Goal: Check status: Check status

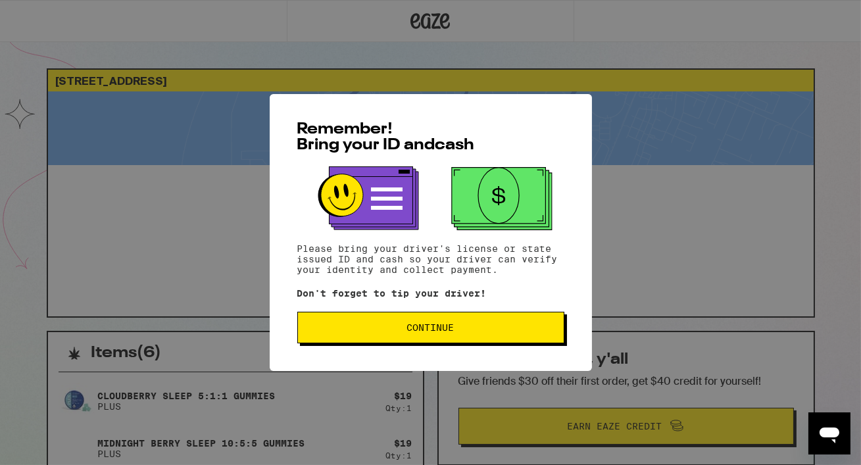
click at [431, 332] on span "Continue" at bounding box center [430, 327] width 47 height 9
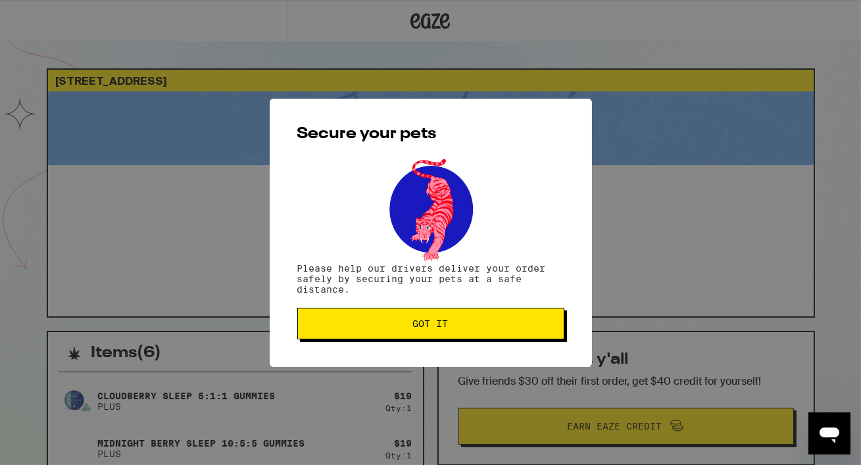
click at [426, 322] on span "Got it" at bounding box center [431, 323] width 36 height 9
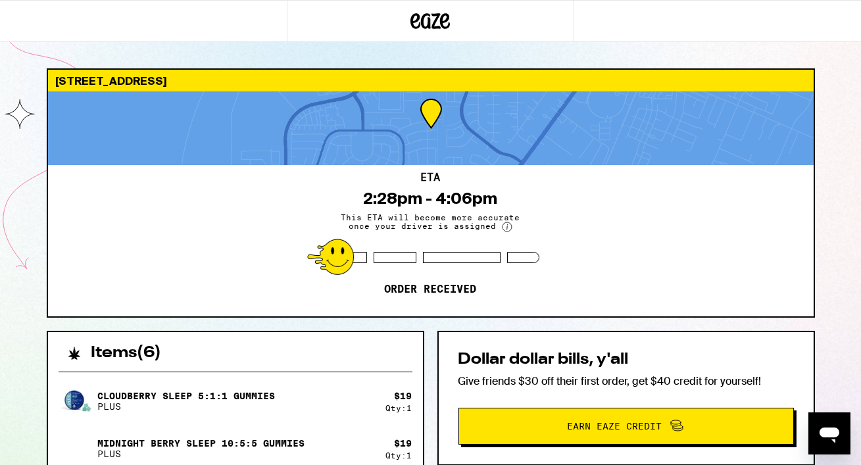
click at [826, 289] on div "[STREET_ADDRESS] 2:28pm - 4:06pm This ETA will become more accurate once your d…" at bounding box center [430, 380] width 861 height 761
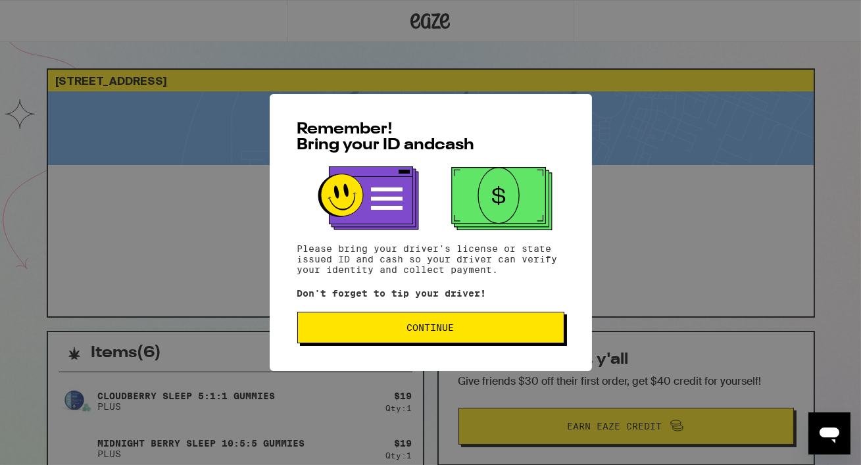
click at [409, 329] on span "Continue" at bounding box center [430, 327] width 47 height 9
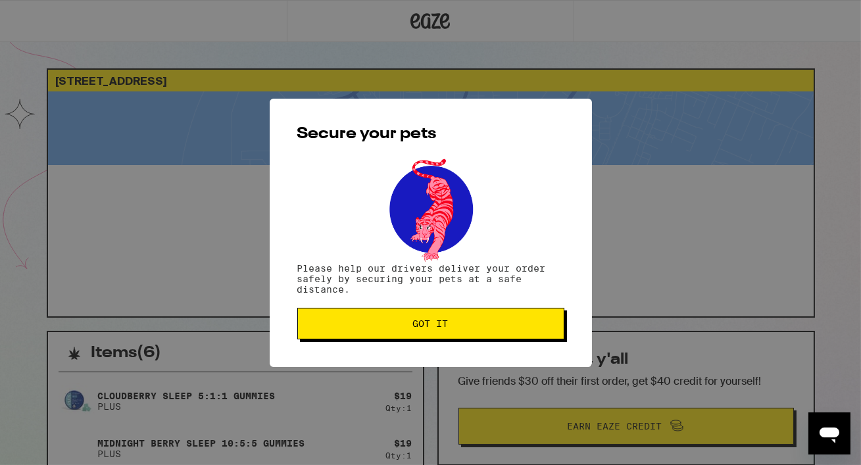
click at [409, 328] on span "Got it" at bounding box center [430, 323] width 245 height 9
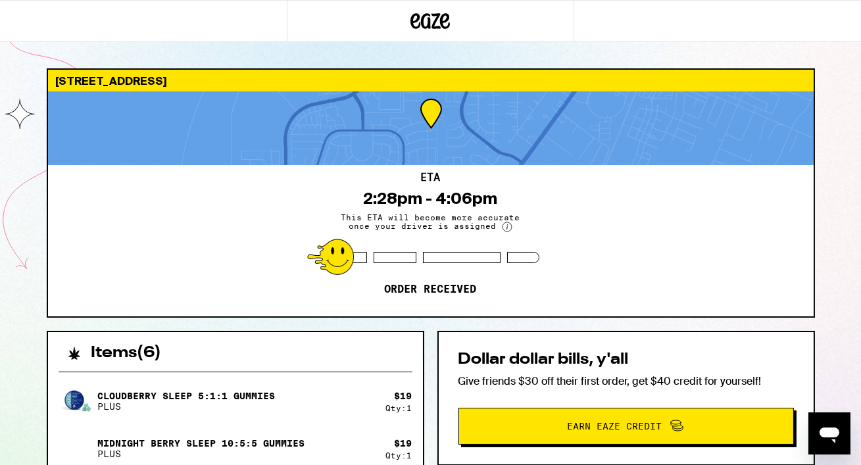
click at [428, 22] on icon at bounding box center [431, 21] width 20 height 16
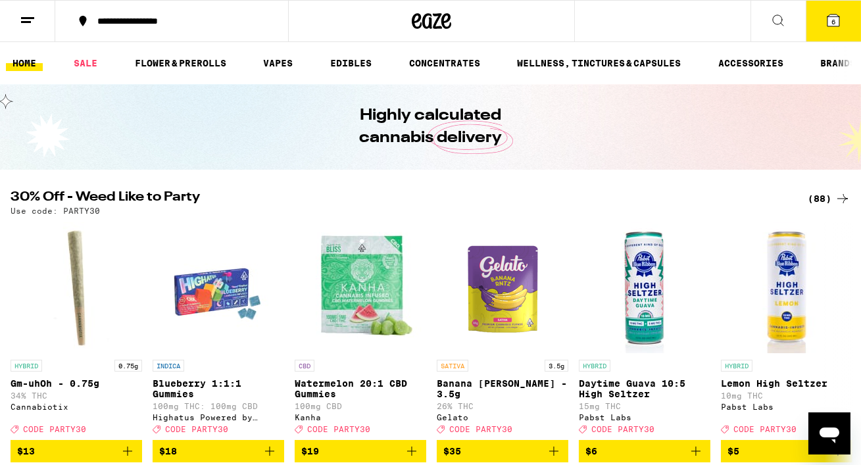
click at [839, 18] on icon at bounding box center [833, 20] width 12 height 12
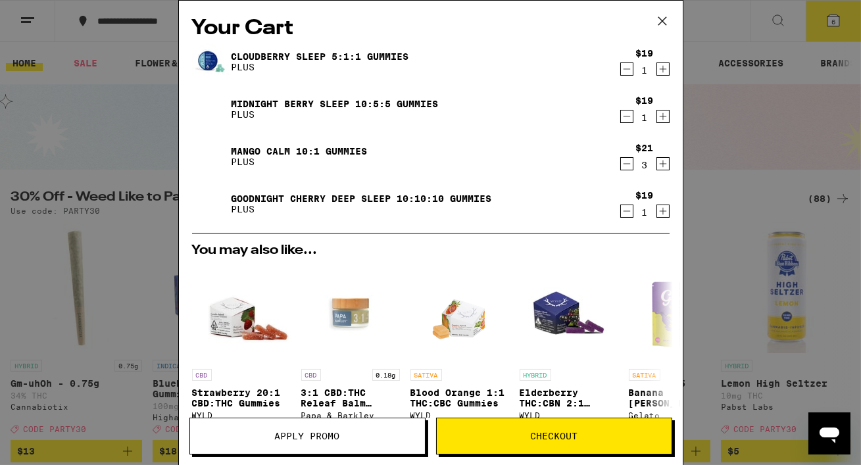
click at [755, 117] on div "Your Cart Cloudberry SLEEP 5:1:1 Gummies PLUS $19 1 Midnight Berry SLEEP 10:5:5…" at bounding box center [430, 232] width 861 height 465
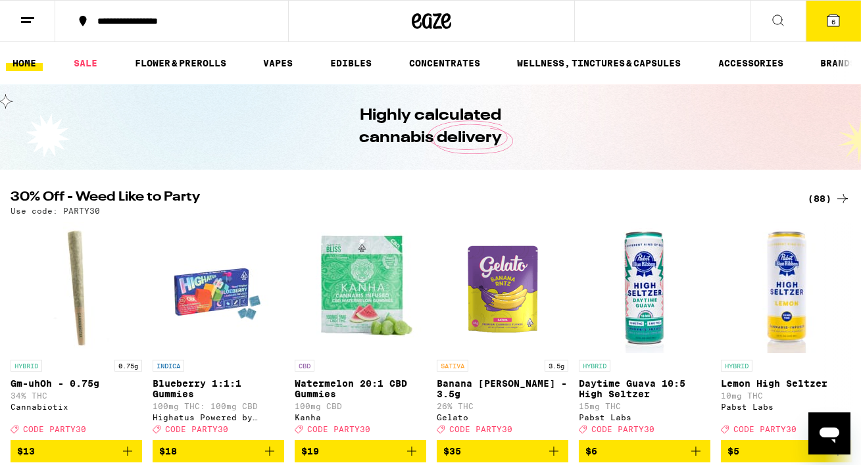
click at [18, 24] on button at bounding box center [27, 21] width 55 height 41
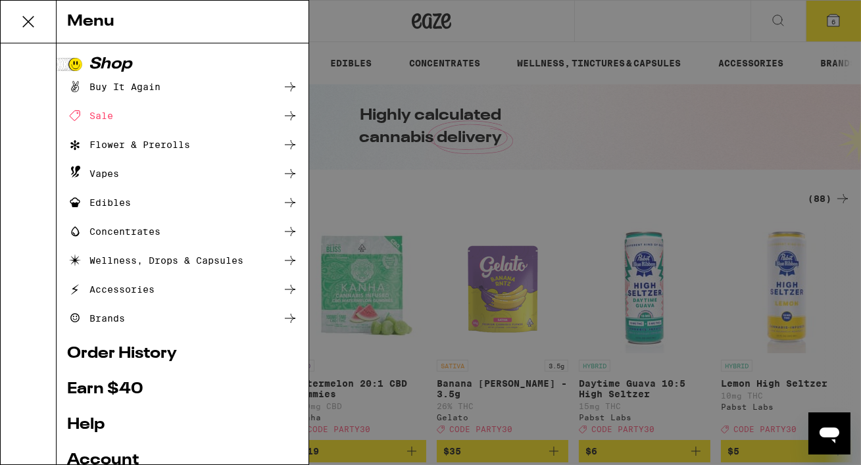
click at [118, 352] on link "Order History" at bounding box center [182, 354] width 231 height 16
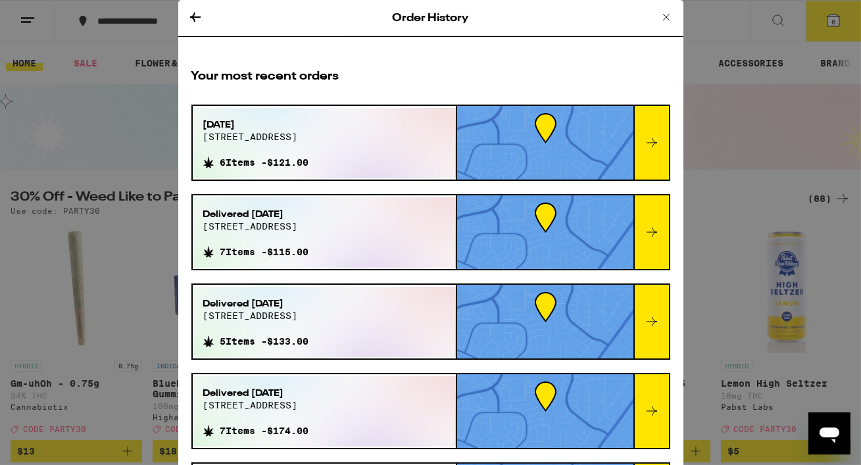
click at [644, 138] on icon at bounding box center [652, 143] width 16 height 16
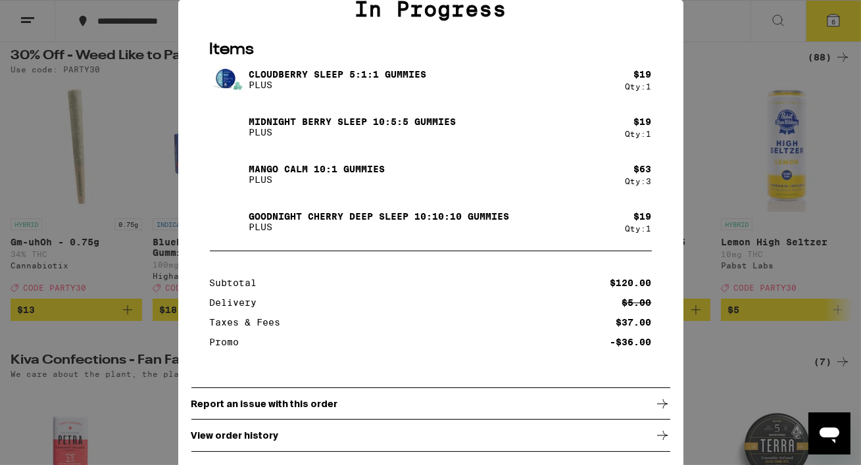
scroll to position [142, 0]
click at [279, 435] on div "View order history" at bounding box center [430, 435] width 479 height 33
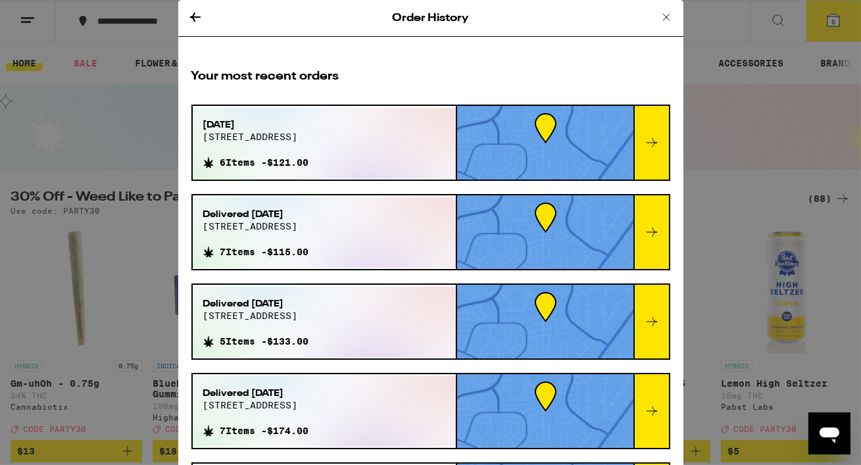
click at [645, 137] on icon at bounding box center [652, 143] width 16 height 16
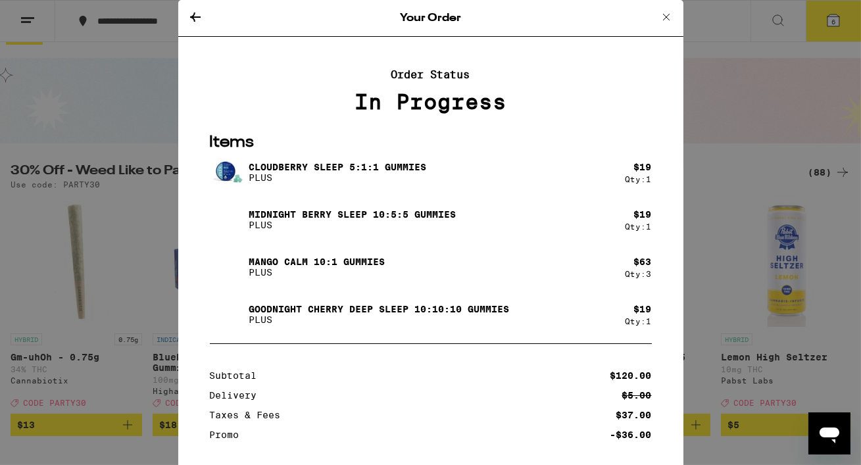
click at [662, 23] on icon at bounding box center [666, 17] width 16 height 16
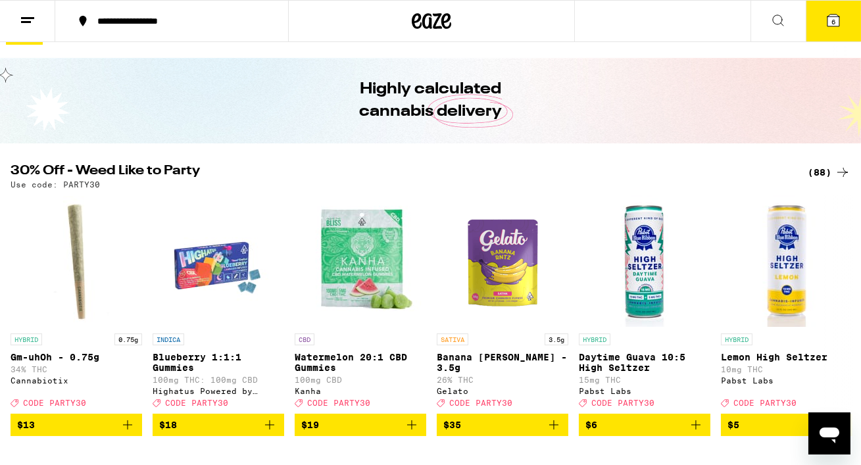
click at [26, 24] on icon at bounding box center [28, 20] width 16 height 16
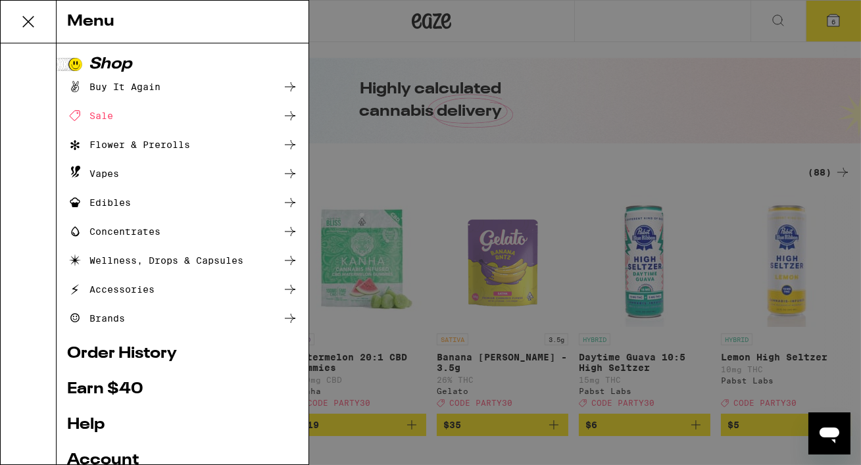
click at [505, 181] on div "Menu Shop Buy It Again Sale Flower & Prerolls Vapes Edibles Concentrates Wellne…" at bounding box center [430, 232] width 861 height 465
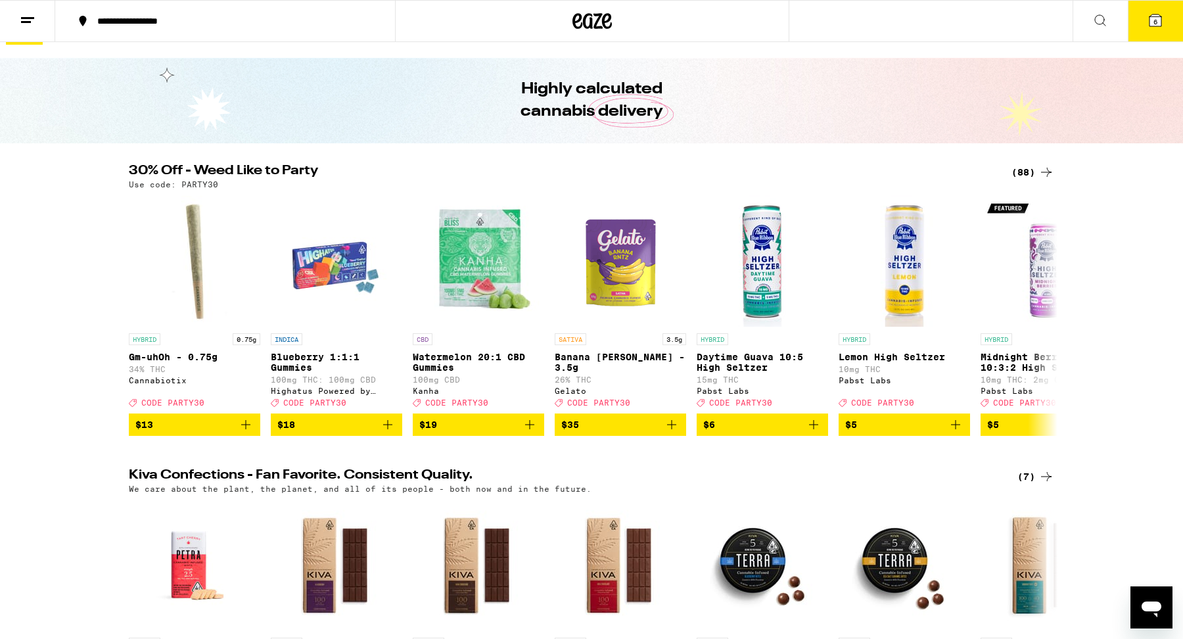
click at [28, 23] on icon at bounding box center [28, 20] width 16 height 16
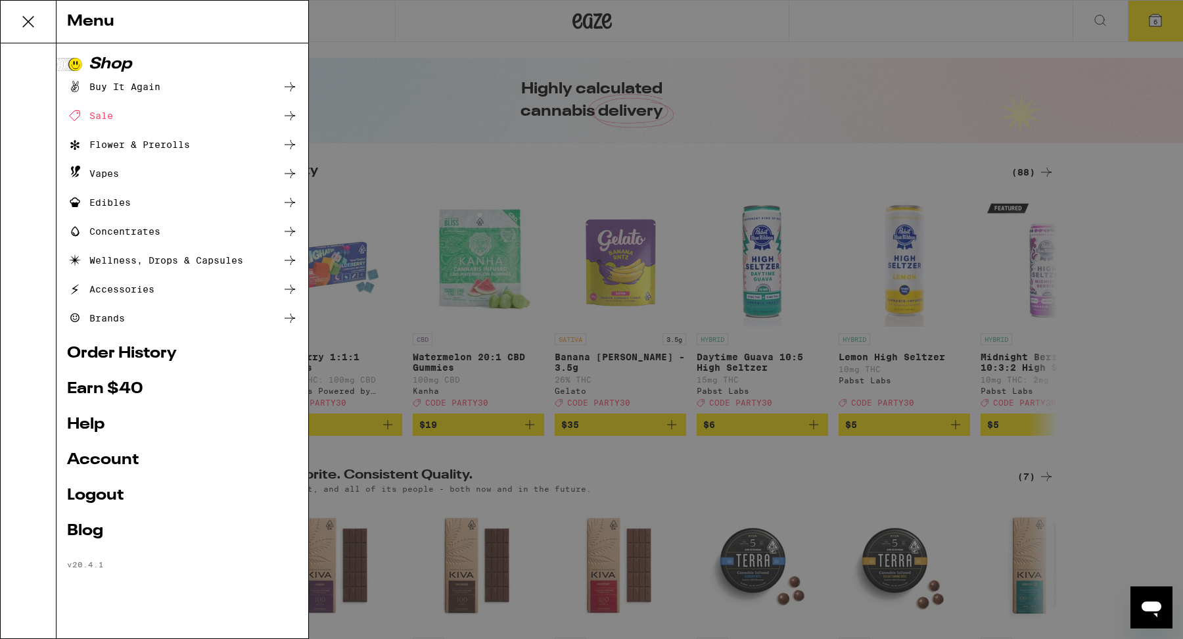
click at [112, 459] on link "Account" at bounding box center [182, 460] width 231 height 16
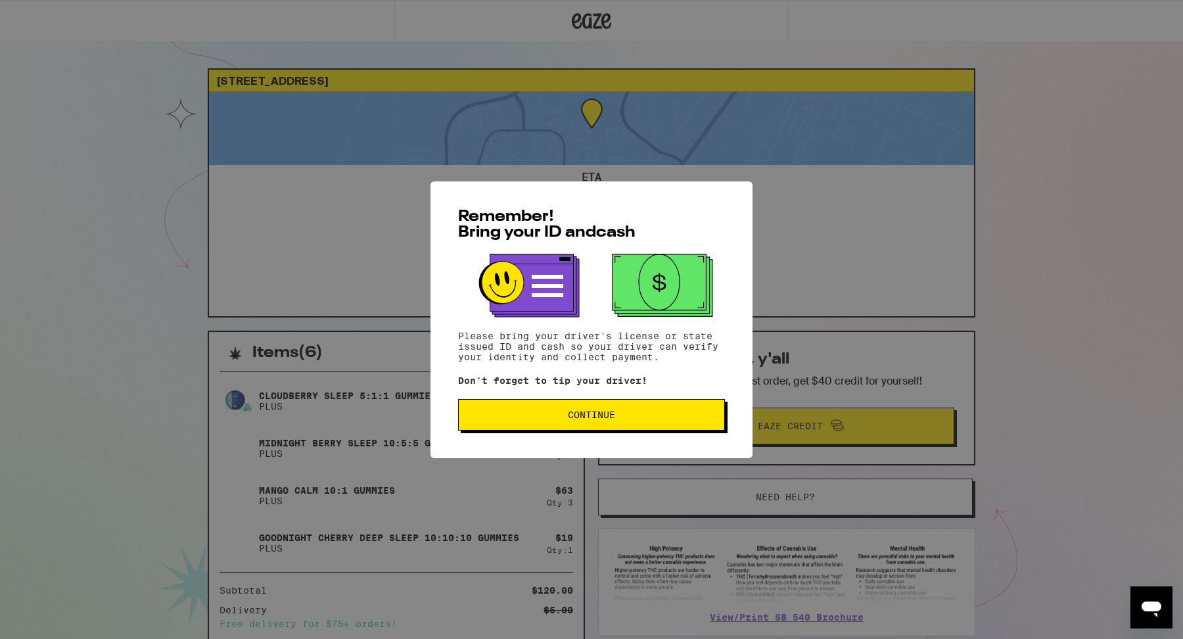
click at [567, 415] on span "Continue" at bounding box center [591, 414] width 245 height 9
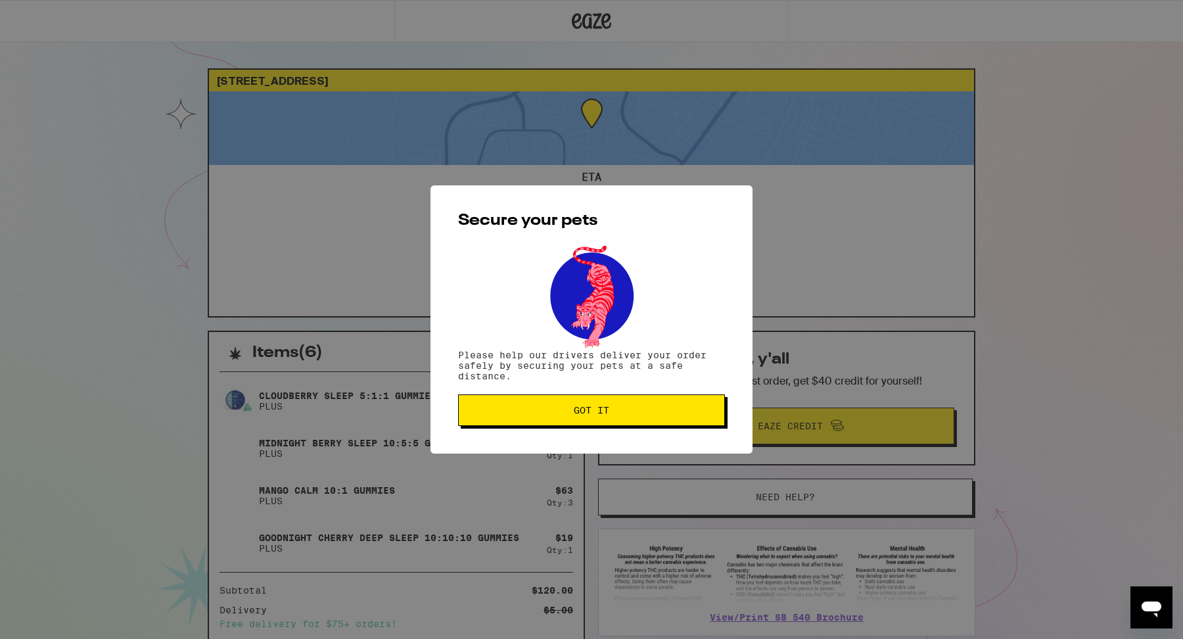
click at [567, 415] on span "Got it" at bounding box center [591, 410] width 245 height 9
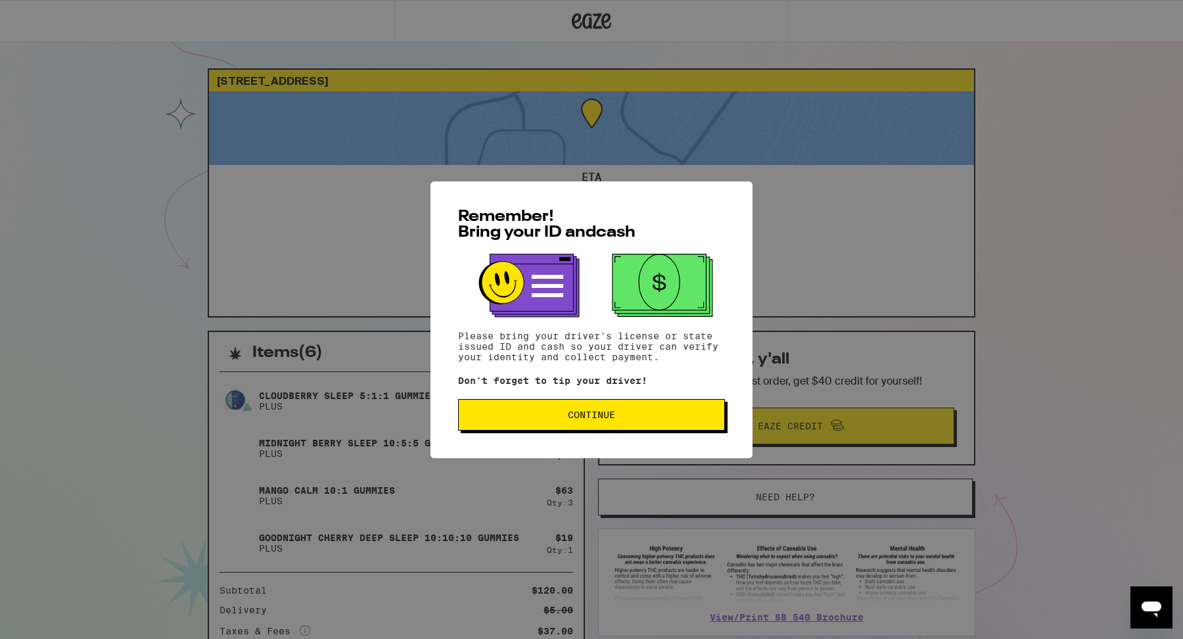
click at [586, 416] on span "Continue" at bounding box center [591, 414] width 47 height 9
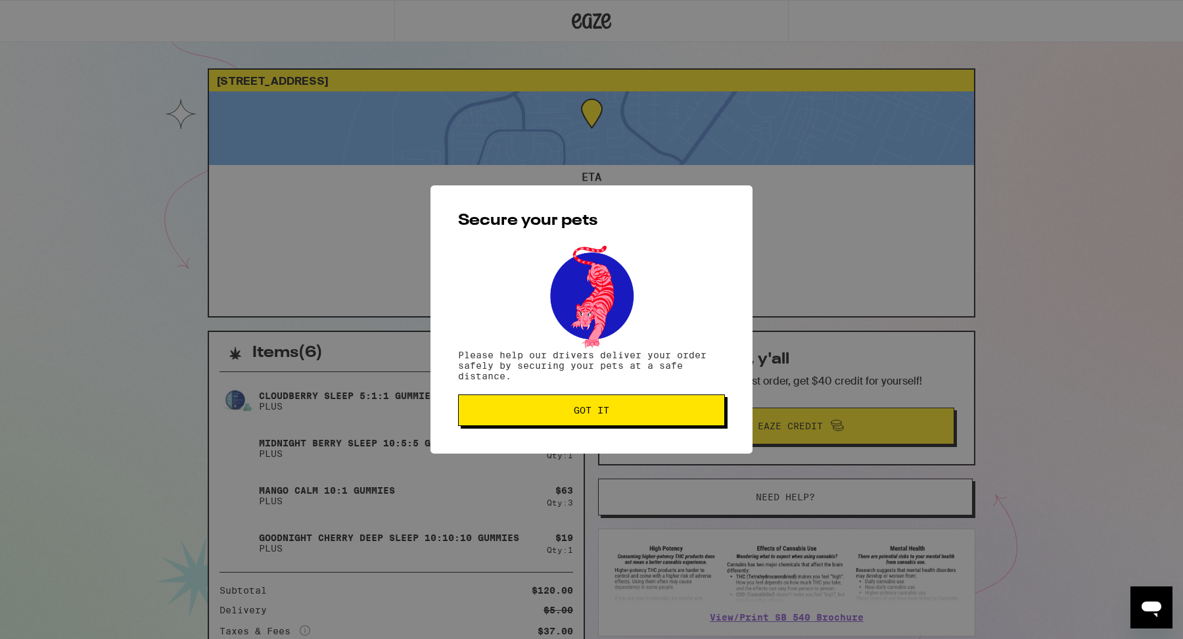
click at [598, 414] on span "Got it" at bounding box center [592, 410] width 36 height 9
